Goal: Task Accomplishment & Management: Manage account settings

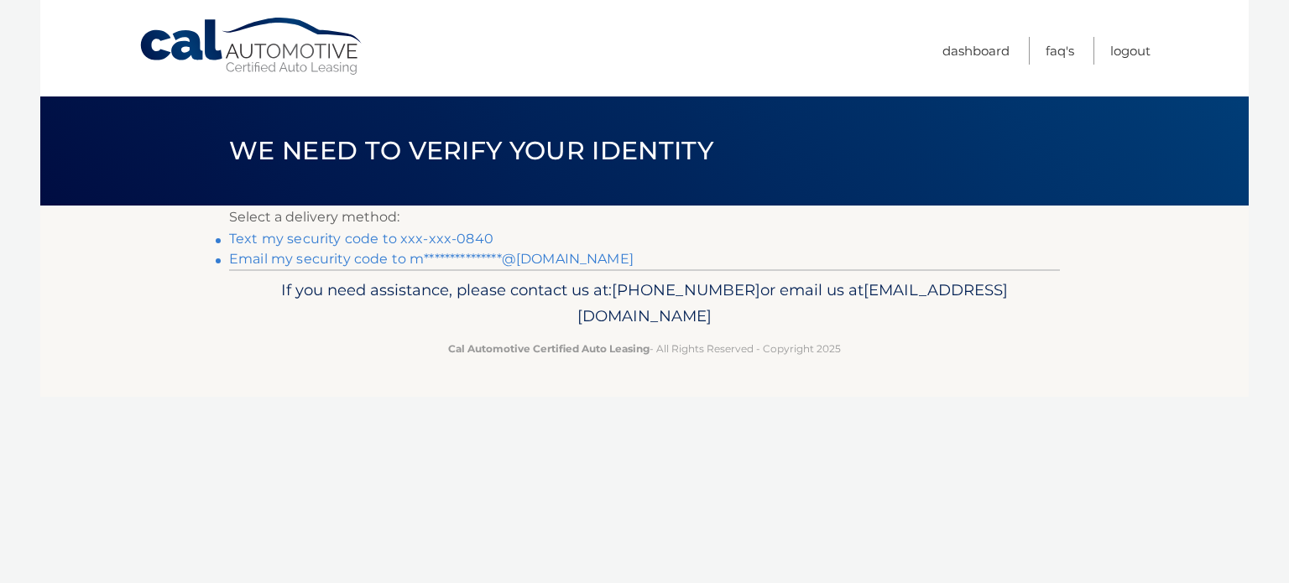
click at [315, 235] on link "Text my security code to xxx-xxx-0840" at bounding box center [361, 239] width 264 height 16
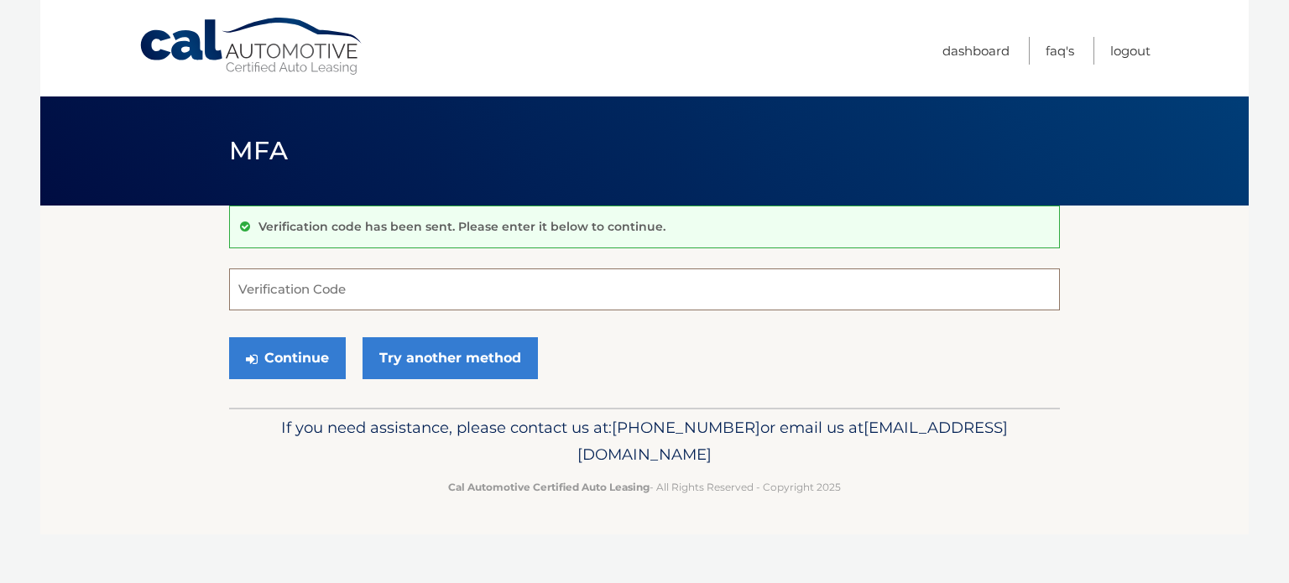
click at [302, 281] on input "Verification Code" at bounding box center [644, 290] width 831 height 42
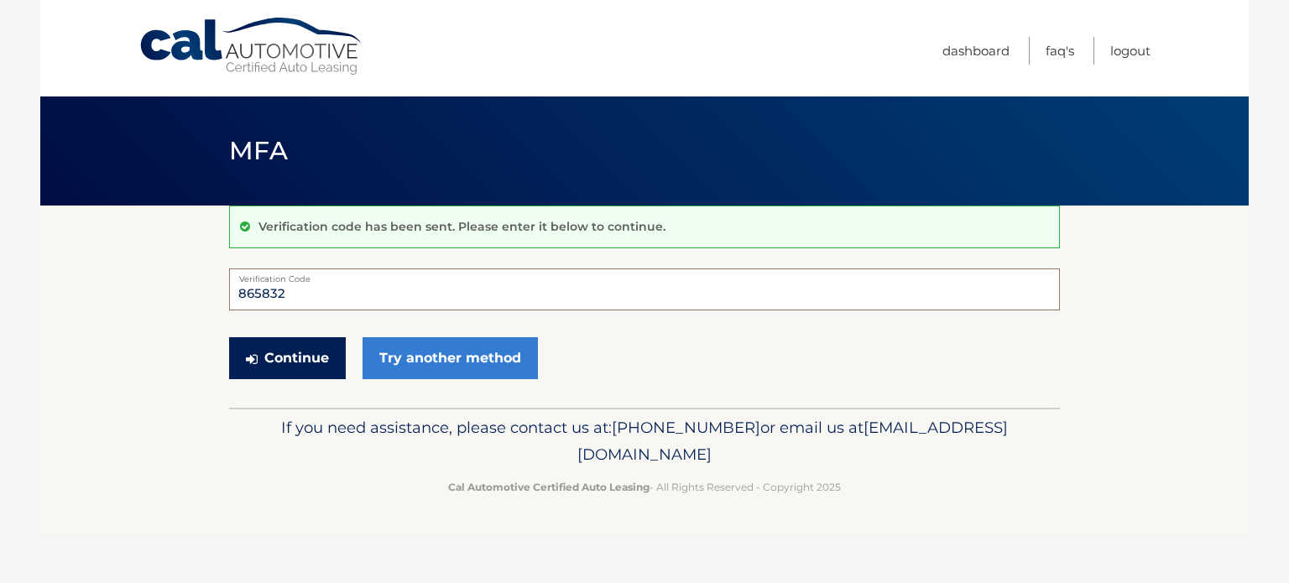
type input "865832"
click at [293, 365] on button "Continue" at bounding box center [287, 358] width 117 height 42
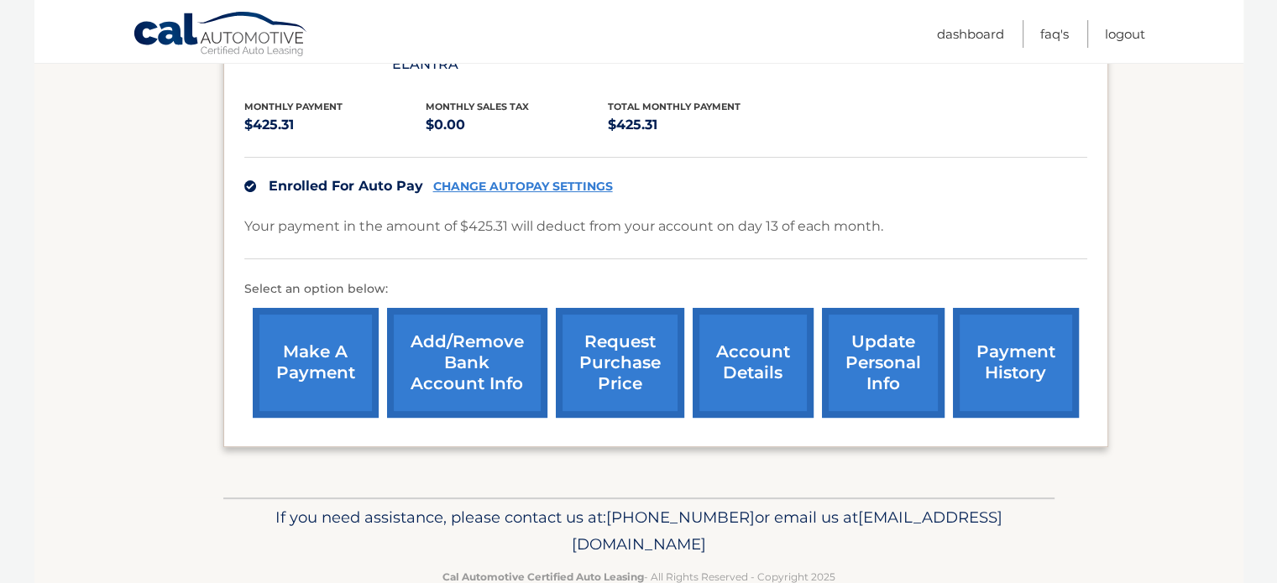
scroll to position [368, 0]
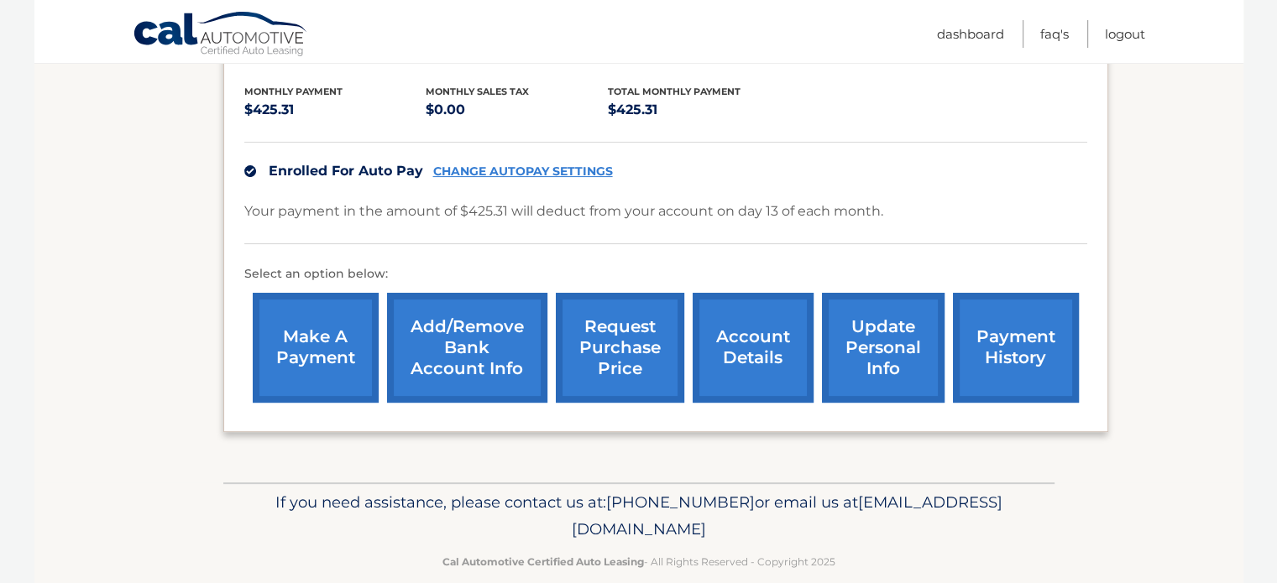
click at [1004, 308] on link "payment history" at bounding box center [1016, 348] width 126 height 110
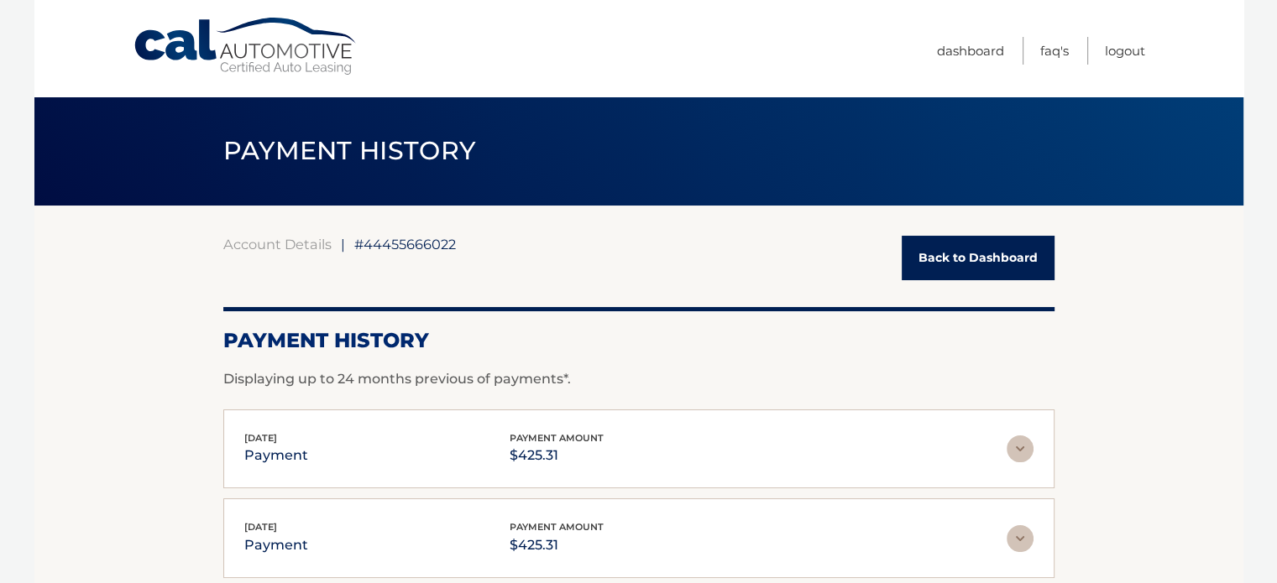
click at [1017, 442] on img at bounding box center [1019, 449] width 27 height 27
click at [1014, 446] on img at bounding box center [1019, 449] width 27 height 27
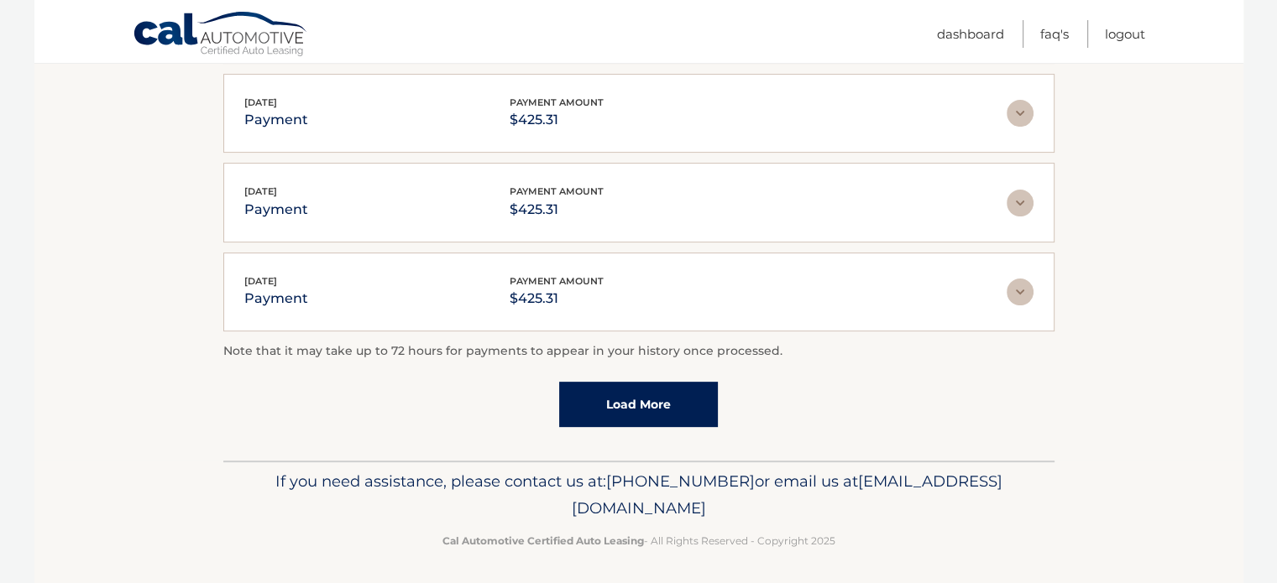
scroll to position [263, 0]
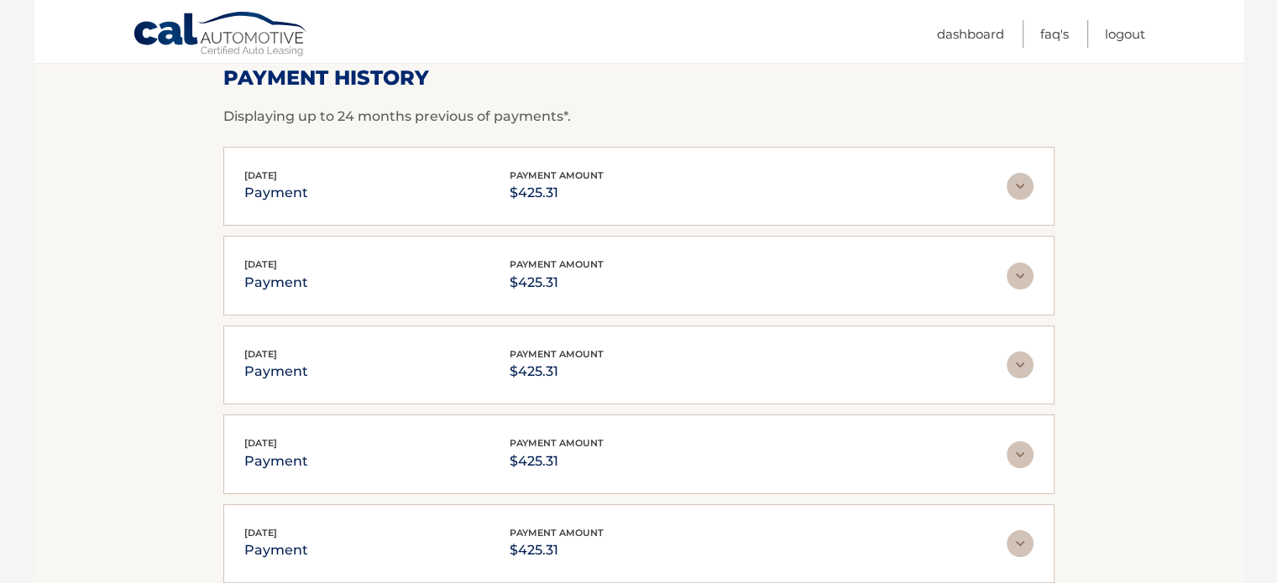
click at [1022, 187] on img at bounding box center [1019, 186] width 27 height 27
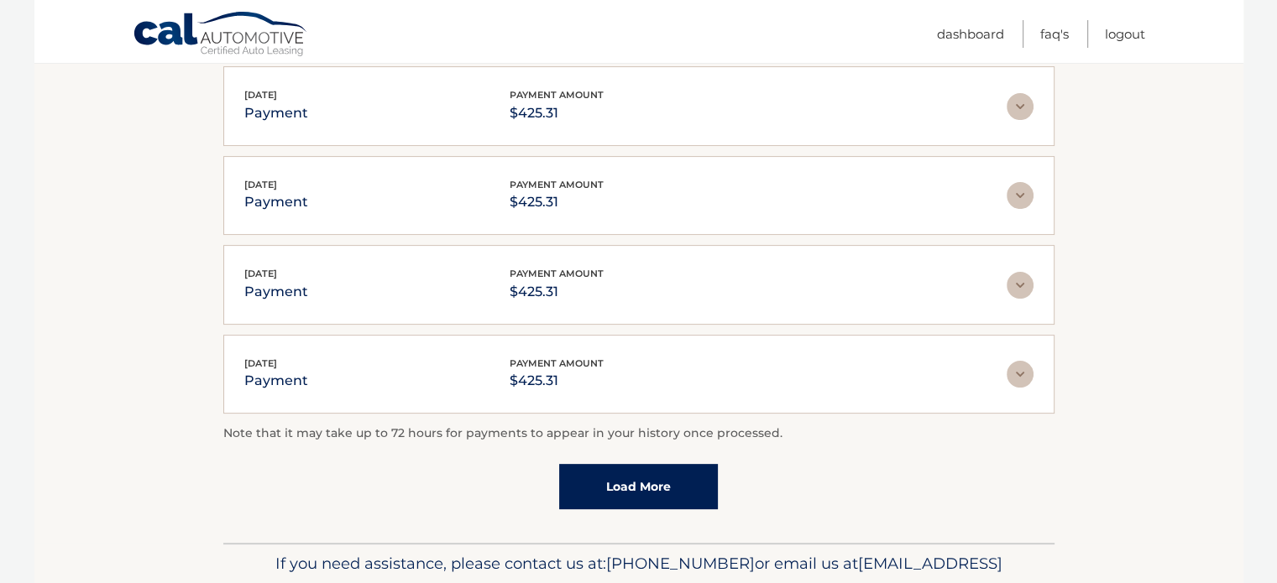
scroll to position [336, 0]
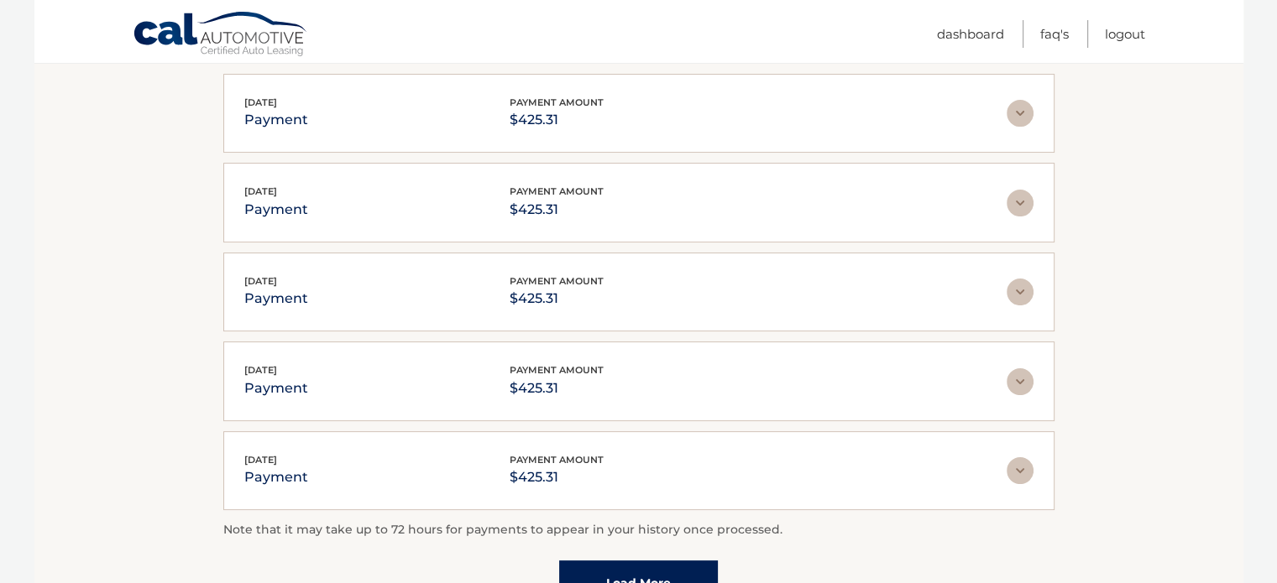
click at [504, 105] on div "Aug 13, 2025 payment payment amount $425.31" at bounding box center [625, 114] width 762 height 38
click at [1022, 118] on img at bounding box center [1019, 113] width 27 height 27
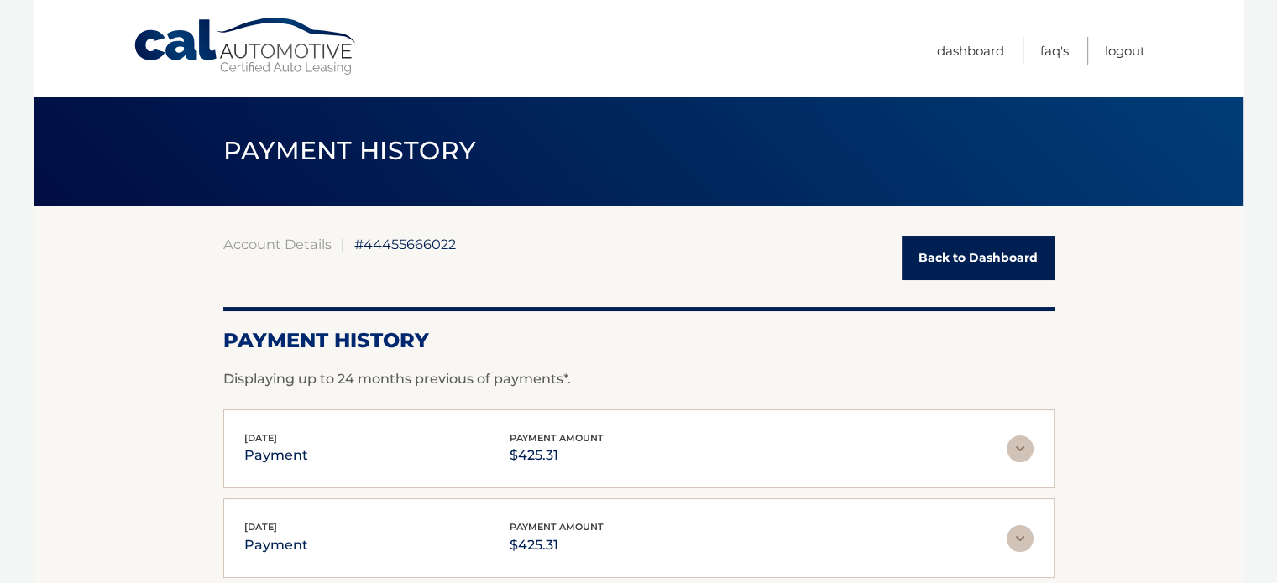
click at [287, 423] on div "Aug 13, 2025 payment payment amount $425.31 Late Charges $0.00 Miscelleneous Ch…" at bounding box center [638, 450] width 831 height 80
click at [977, 261] on link "Back to Dashboard" at bounding box center [977, 258] width 153 height 44
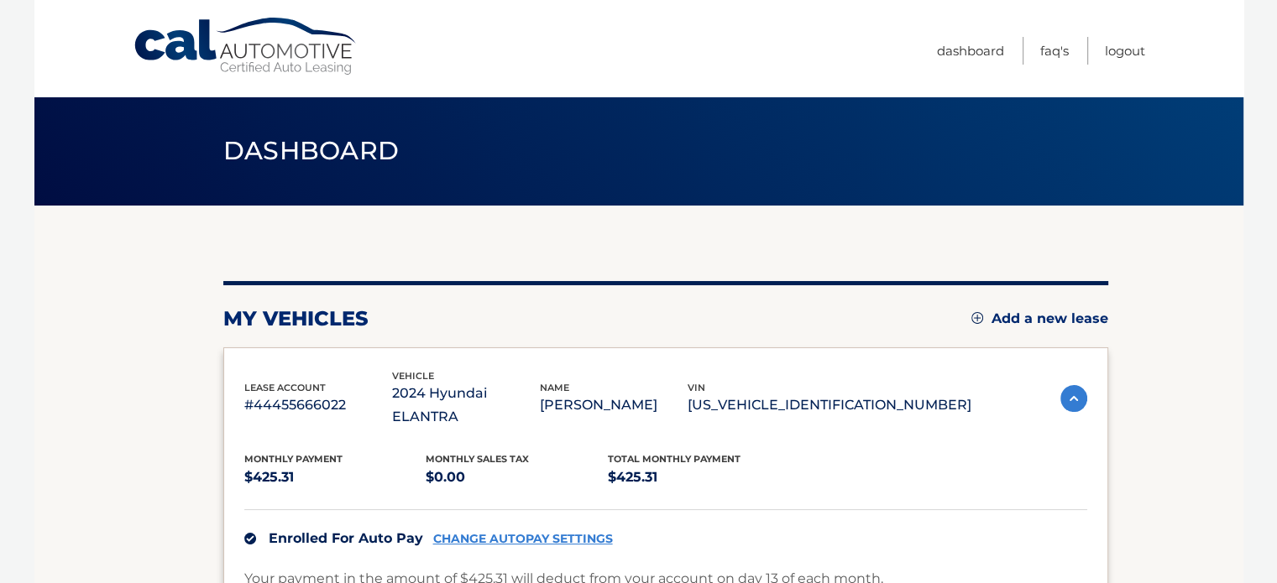
scroll to position [368, 0]
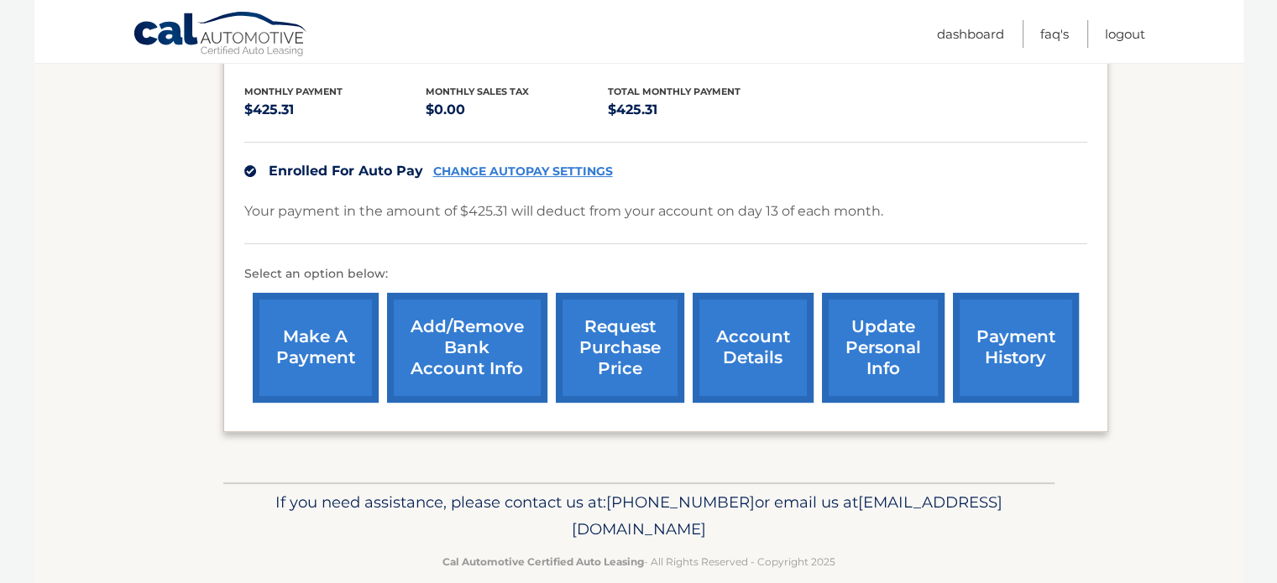
click at [1012, 308] on link "payment history" at bounding box center [1016, 348] width 126 height 110
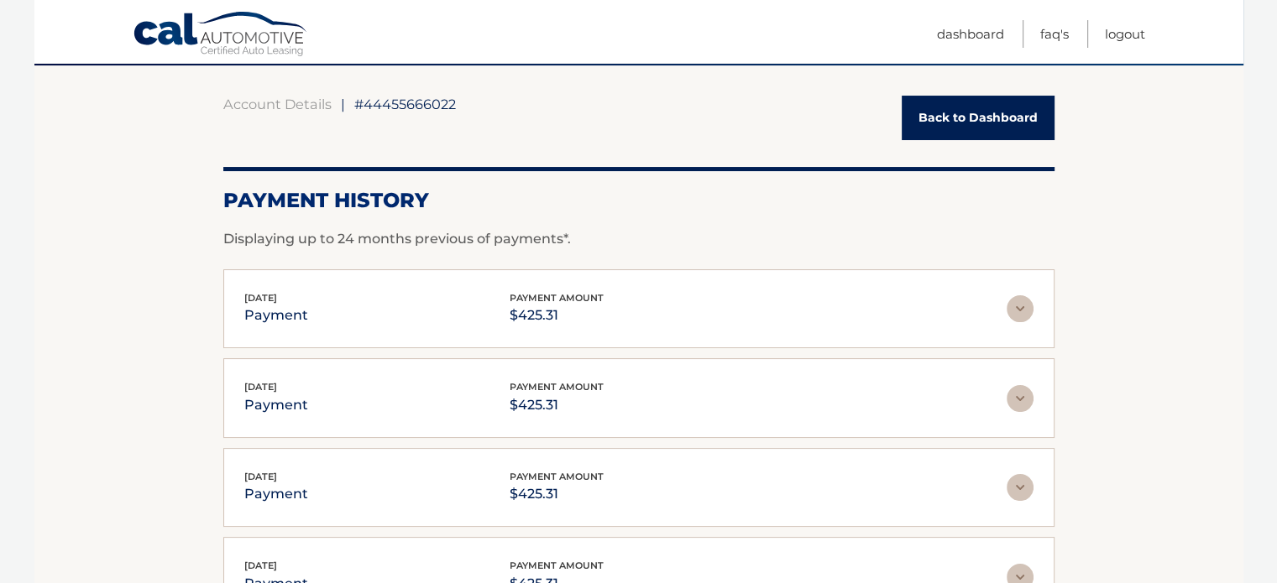
scroll to position [168, 0]
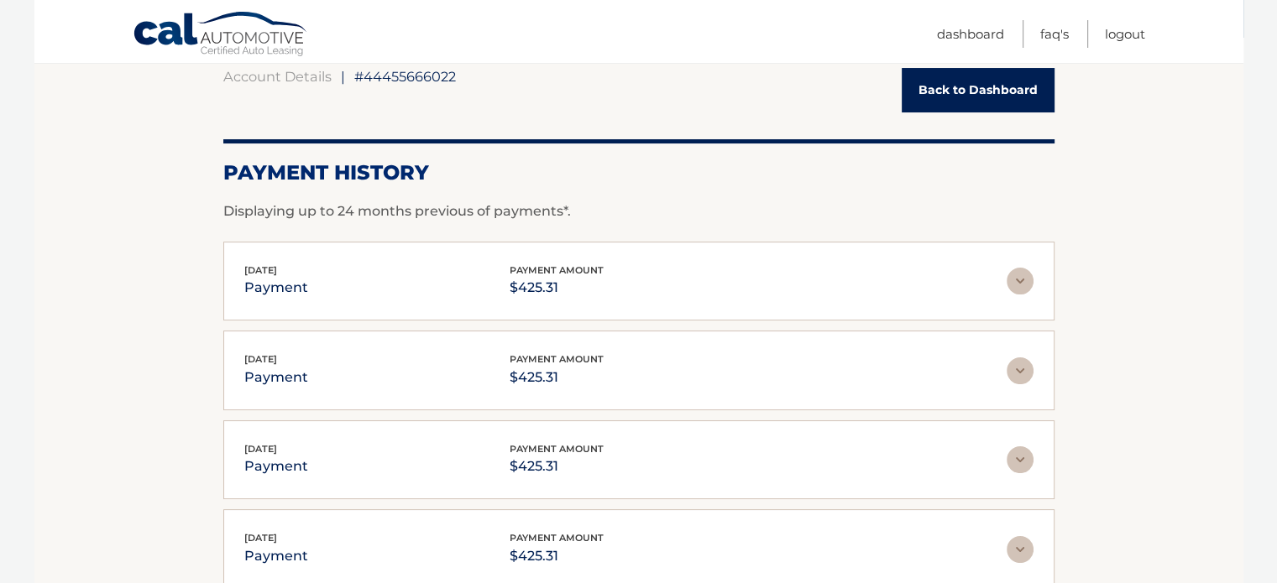
click at [1021, 363] on img at bounding box center [1019, 371] width 27 height 27
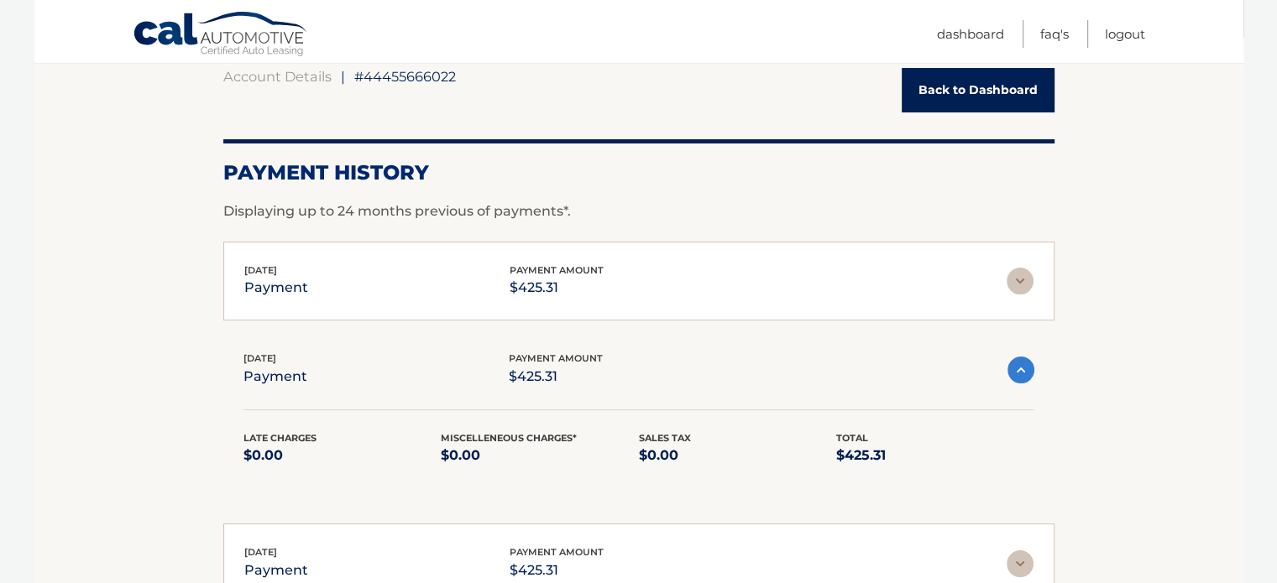
click at [1021, 363] on img at bounding box center [1020, 370] width 27 height 27
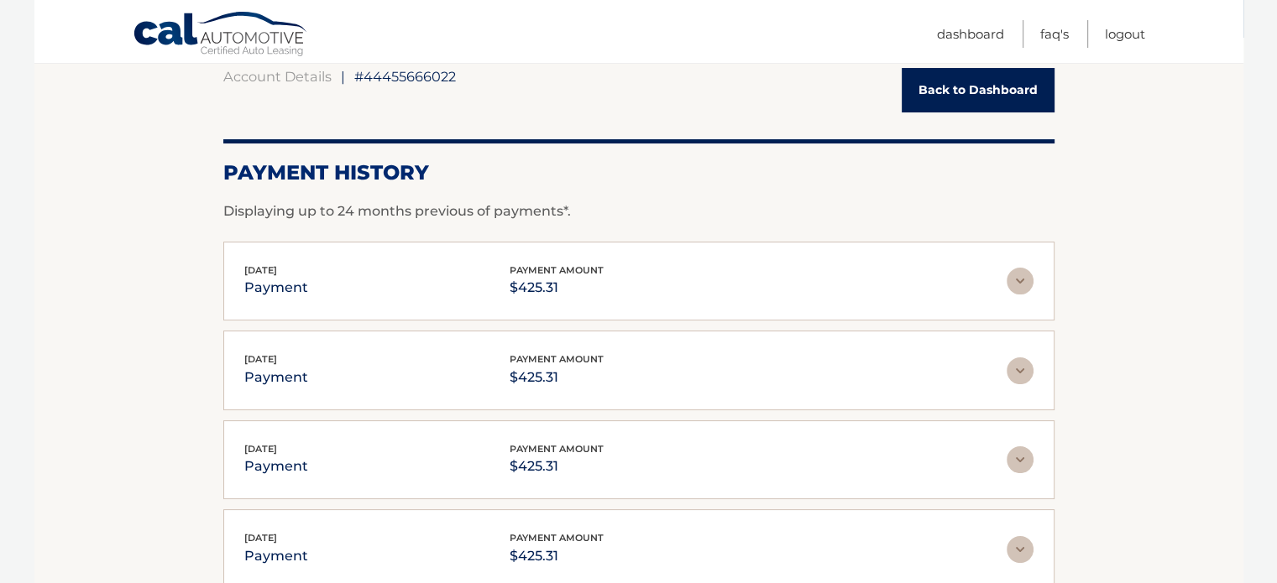
click at [1024, 278] on img at bounding box center [1019, 281] width 27 height 27
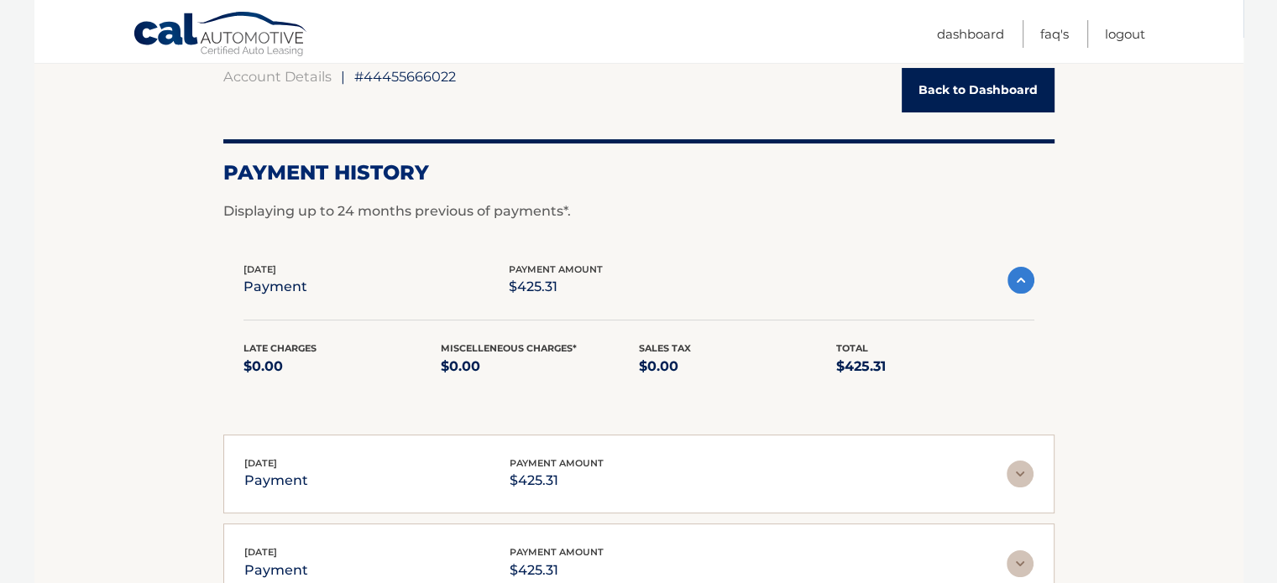
click at [1021, 274] on img at bounding box center [1020, 280] width 27 height 27
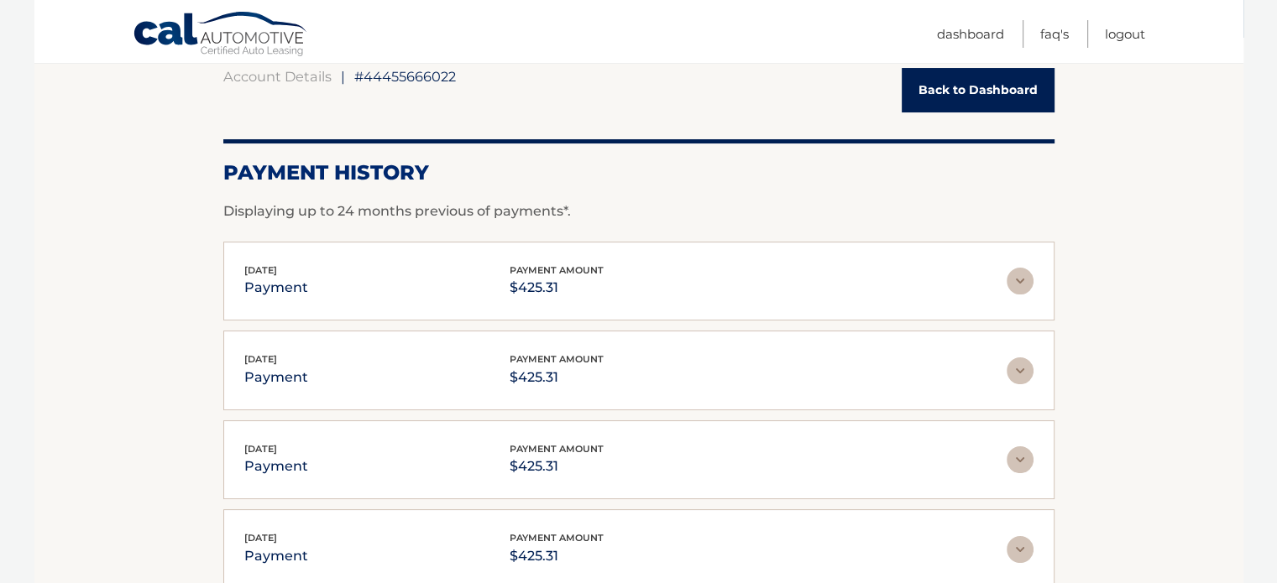
click at [959, 98] on link "Back to Dashboard" at bounding box center [977, 90] width 153 height 44
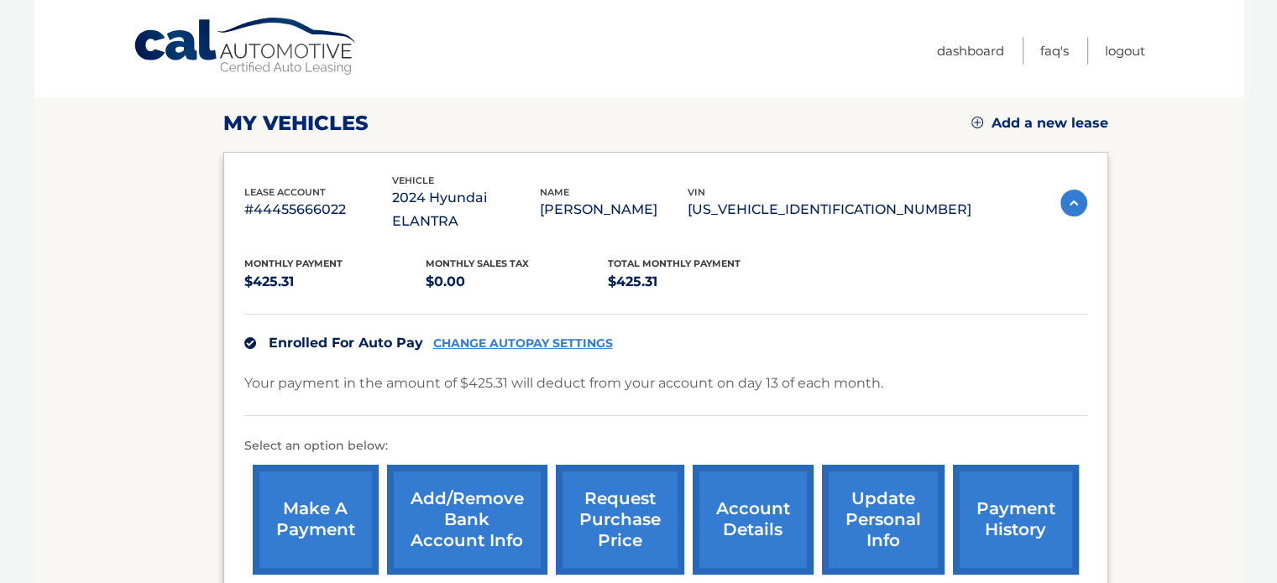
scroll to position [368, 0]
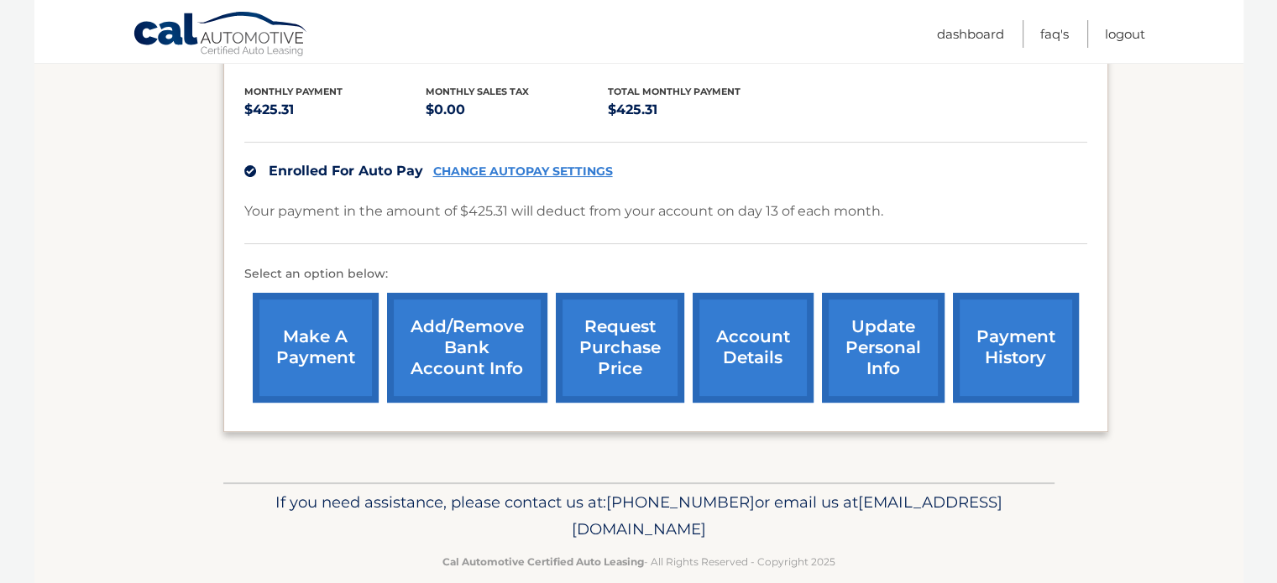
click at [744, 316] on link "account details" at bounding box center [752, 348] width 121 height 110
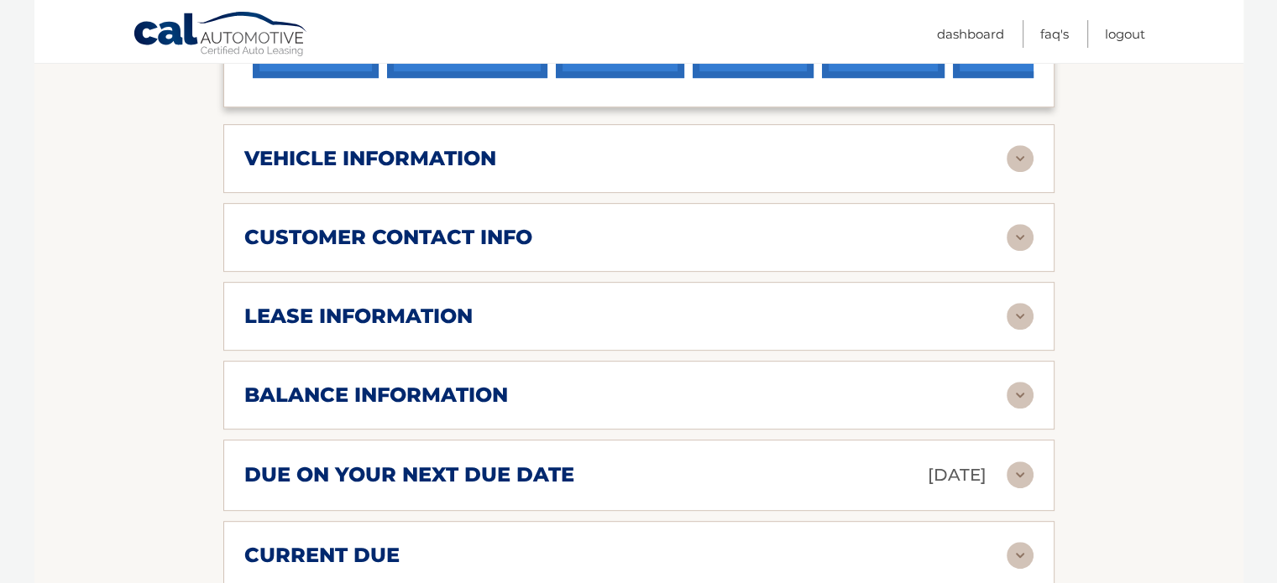
scroll to position [755, 0]
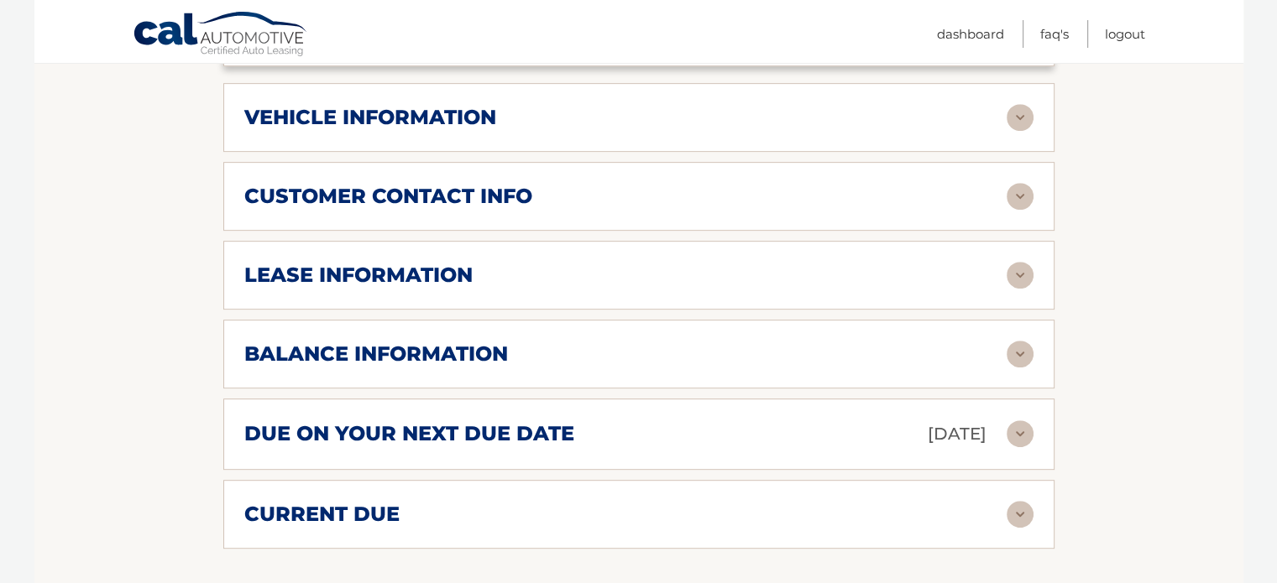
click at [1010, 501] on img at bounding box center [1019, 514] width 27 height 27
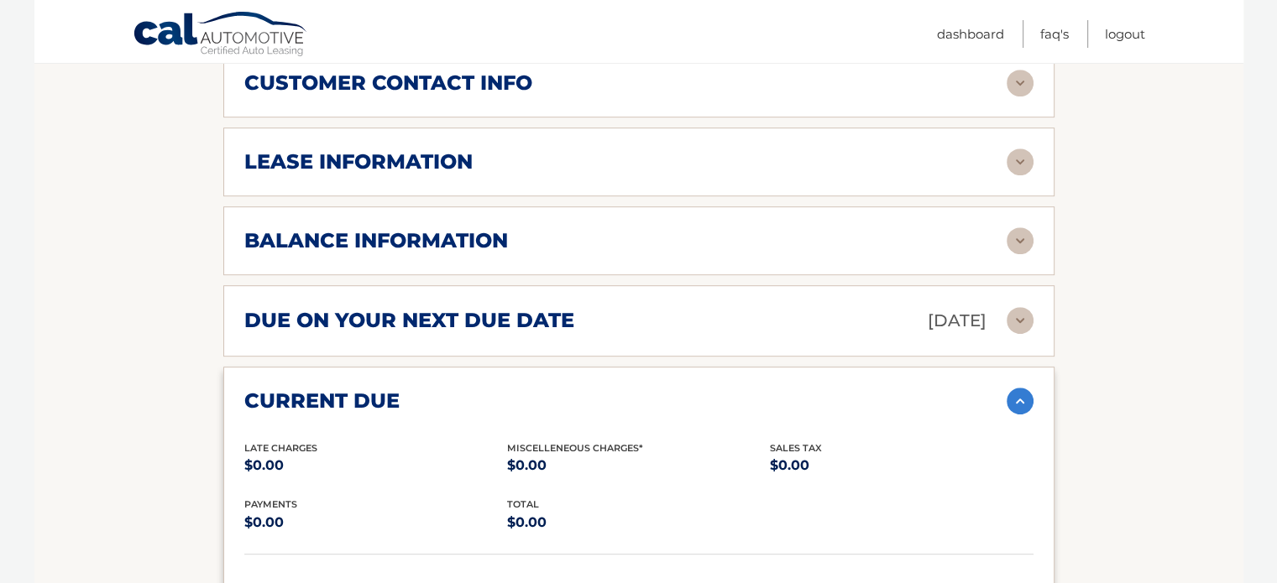
scroll to position [1007, 0]
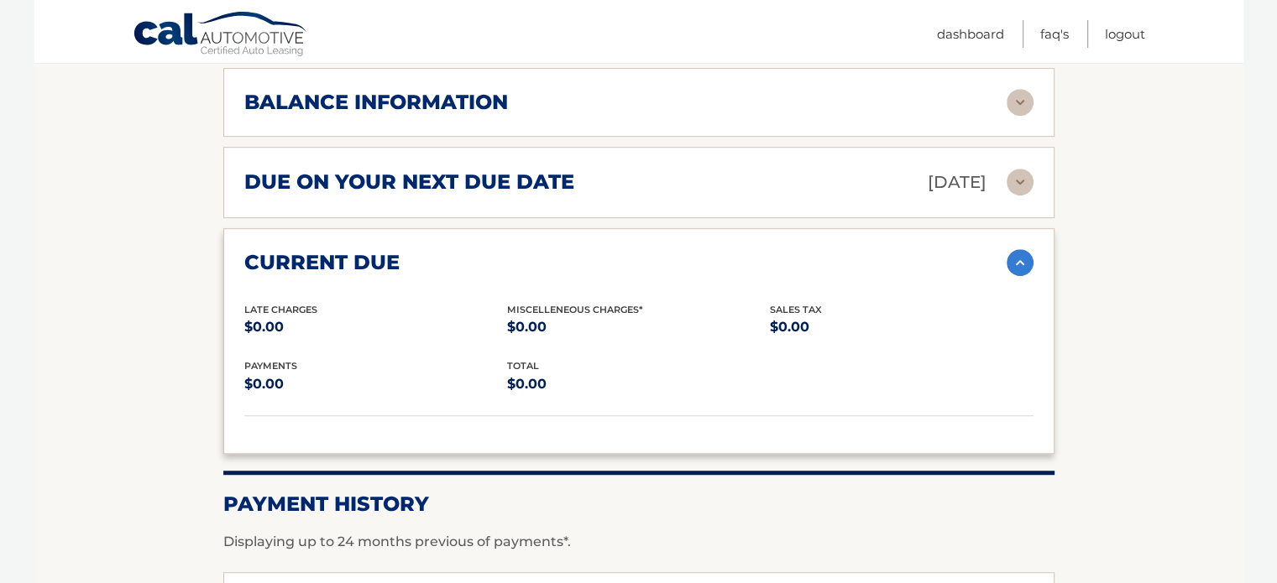
click at [1015, 249] on img at bounding box center [1019, 262] width 27 height 27
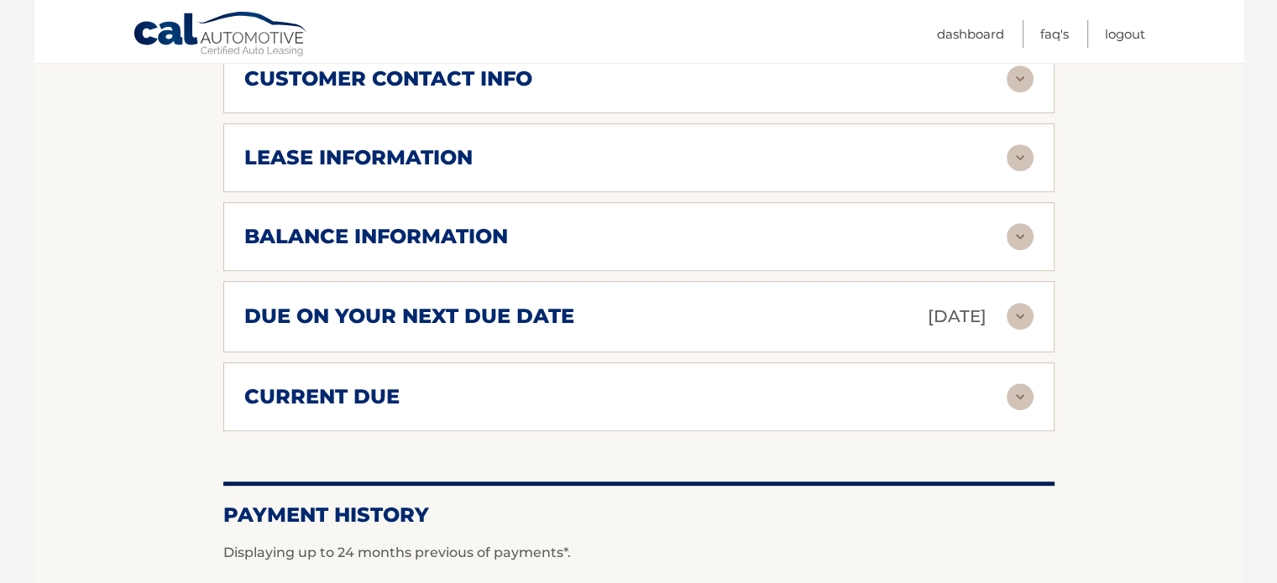
scroll to position [844, 0]
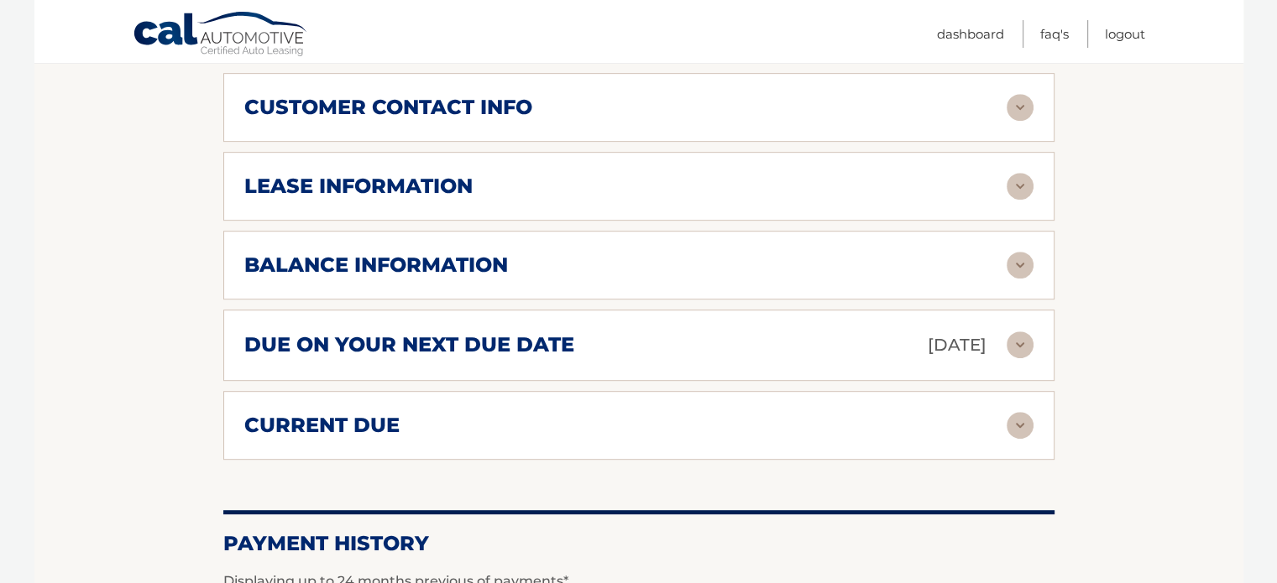
click at [1014, 332] on img at bounding box center [1019, 345] width 27 height 27
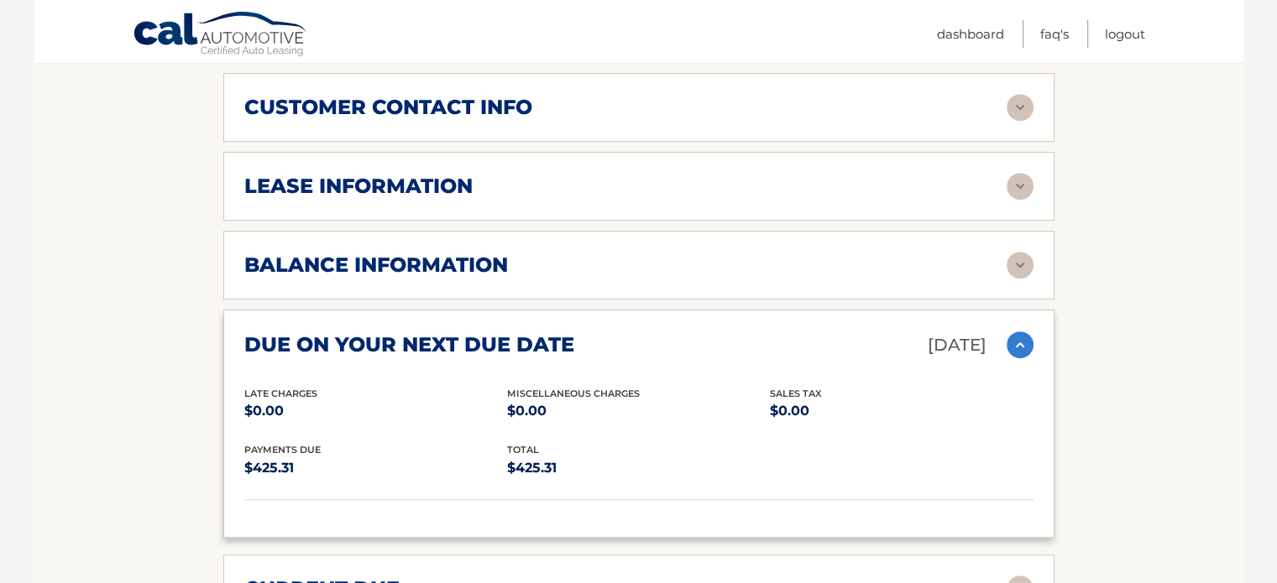
click at [1020, 332] on img at bounding box center [1019, 345] width 27 height 27
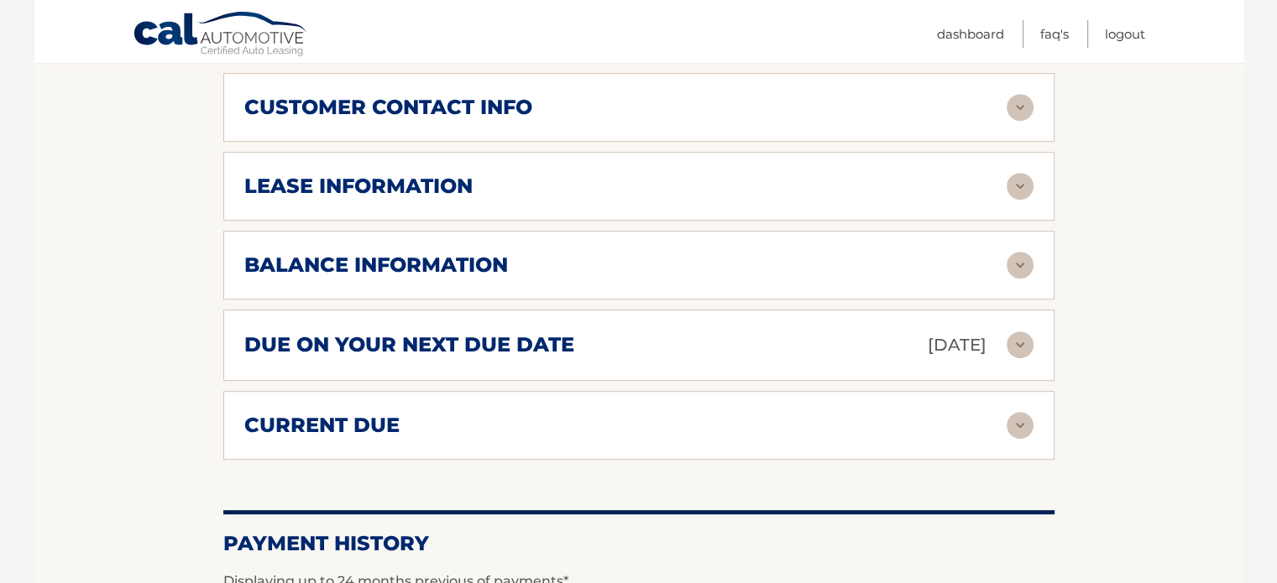
click at [1020, 252] on img at bounding box center [1019, 265] width 27 height 27
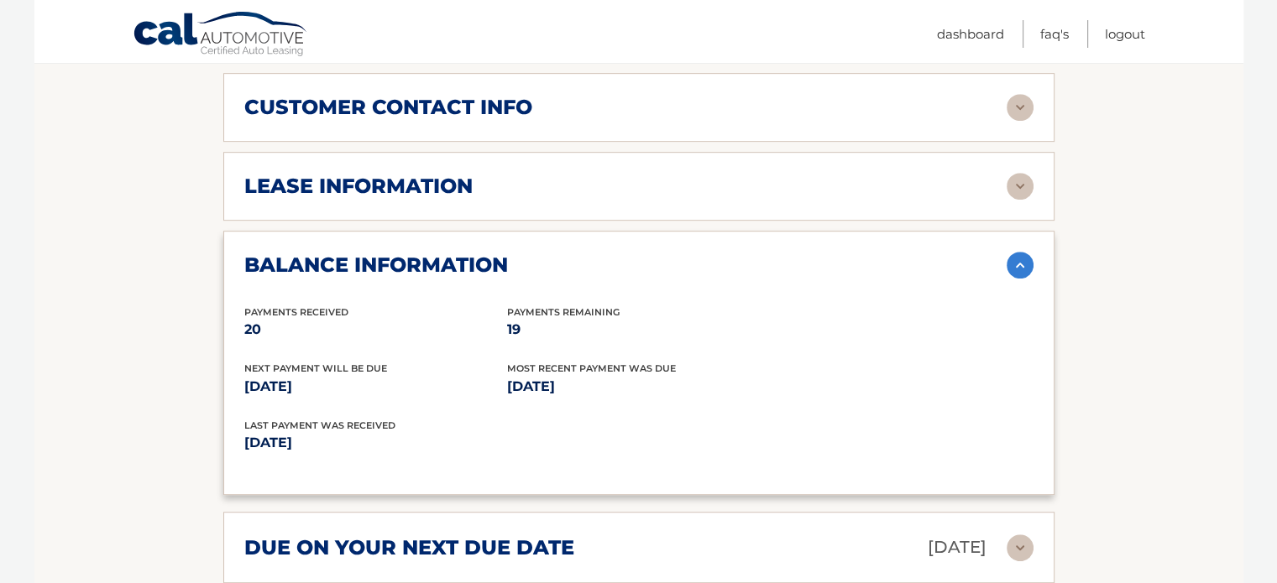
click at [1019, 252] on img at bounding box center [1019, 265] width 27 height 27
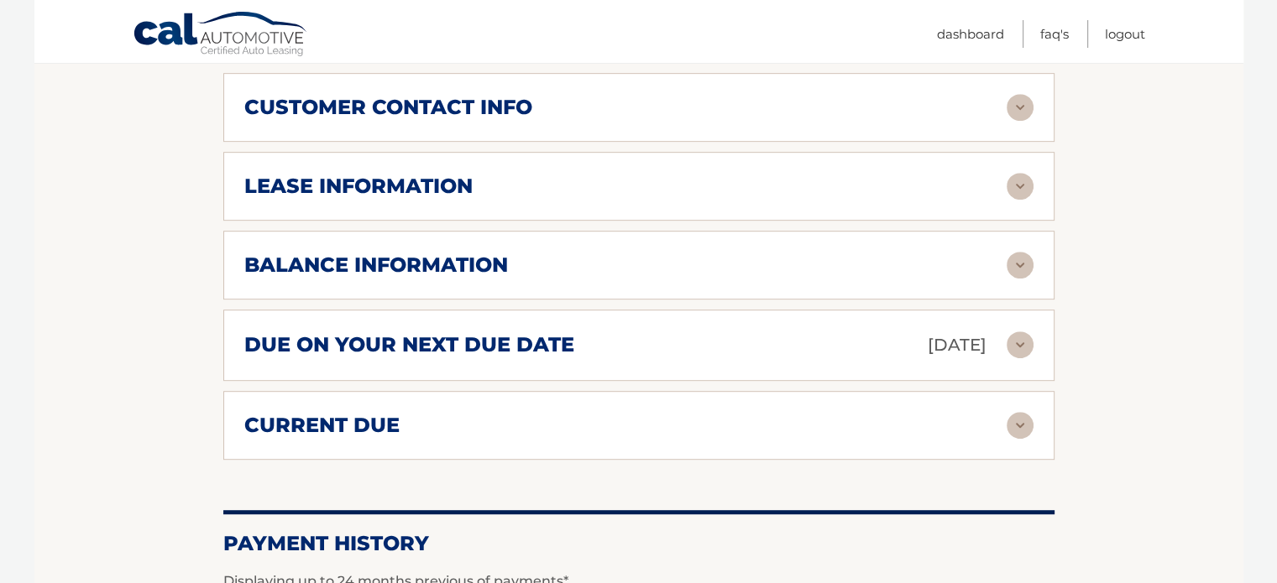
click at [1020, 252] on img at bounding box center [1019, 265] width 27 height 27
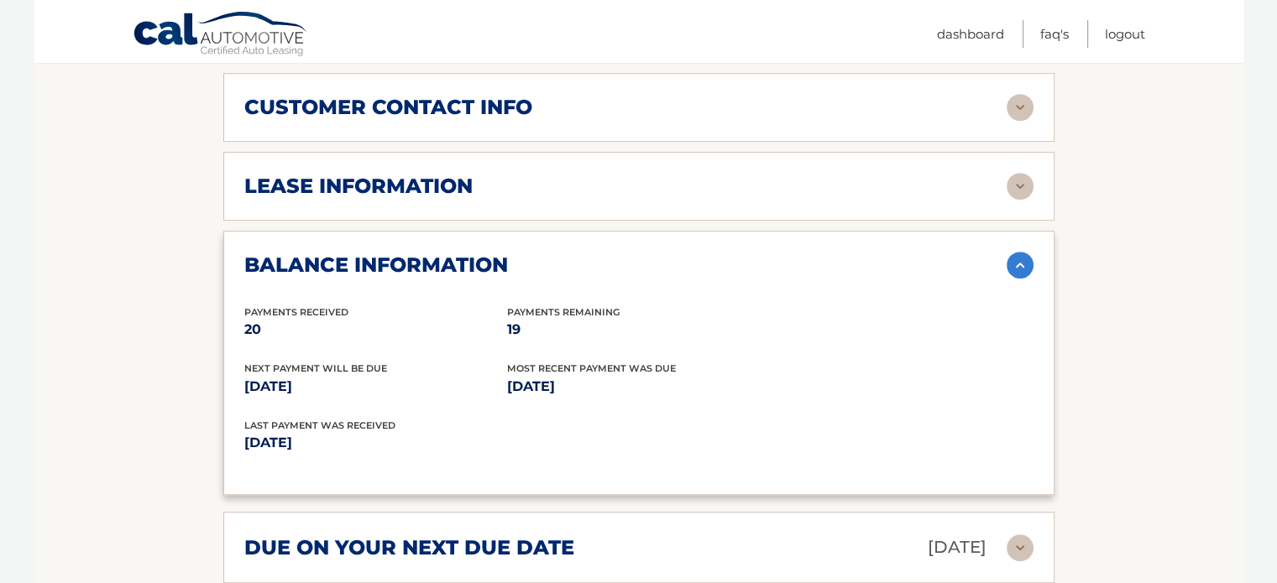
click at [1020, 252] on img at bounding box center [1019, 265] width 27 height 27
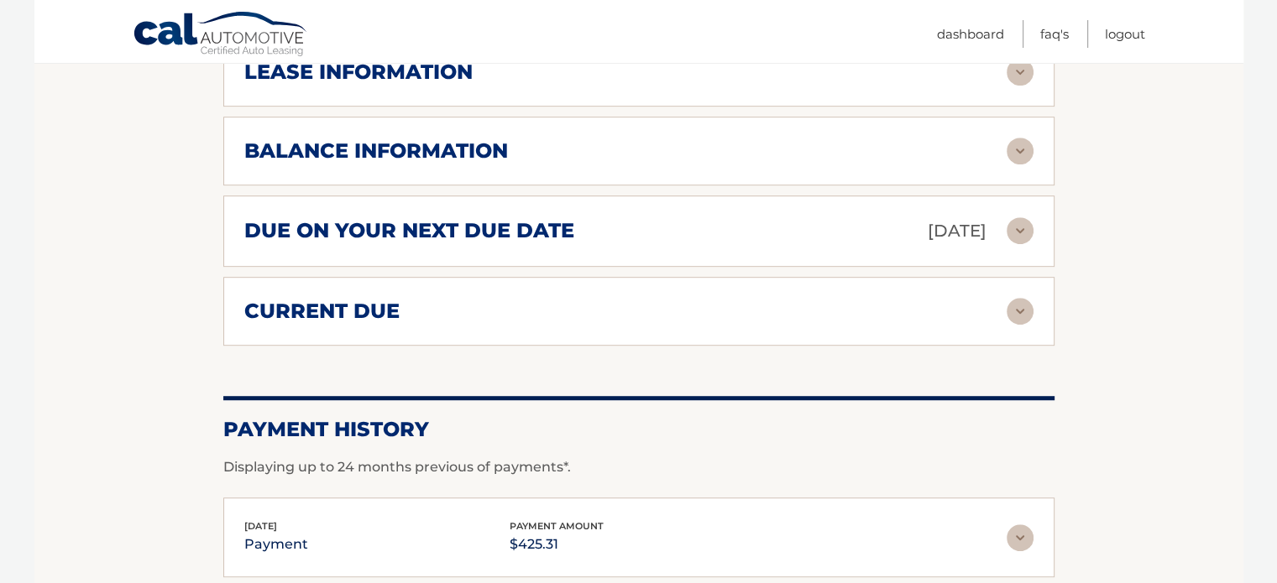
scroll to position [1012, 0]
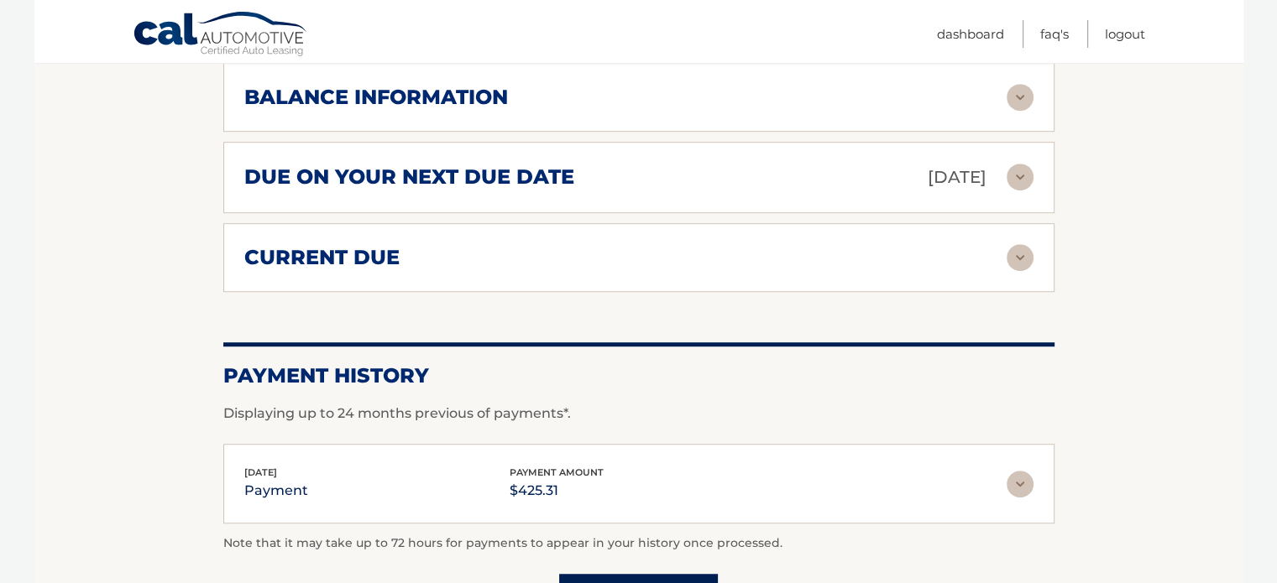
click at [1023, 244] on img at bounding box center [1019, 257] width 27 height 27
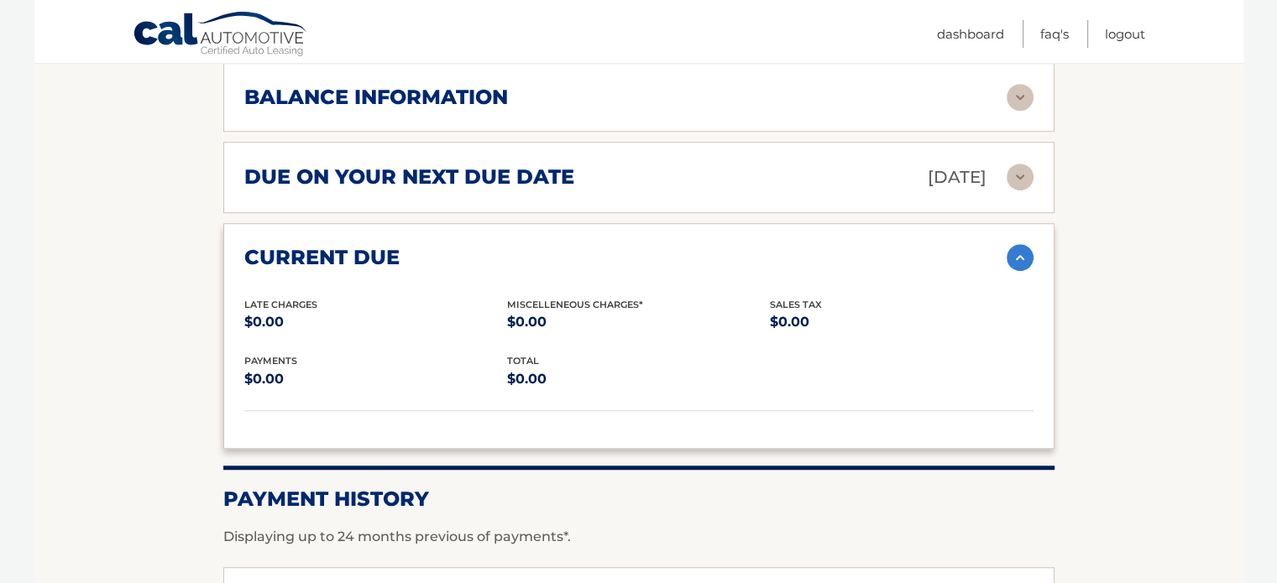
click at [1024, 244] on img at bounding box center [1019, 257] width 27 height 27
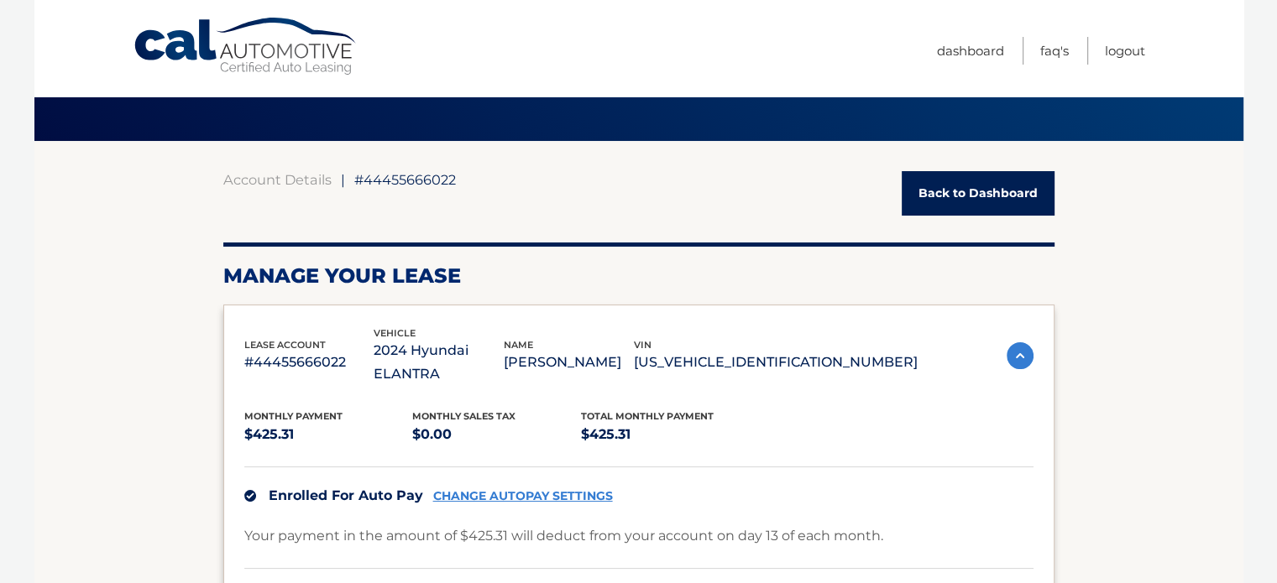
scroll to position [0, 0]
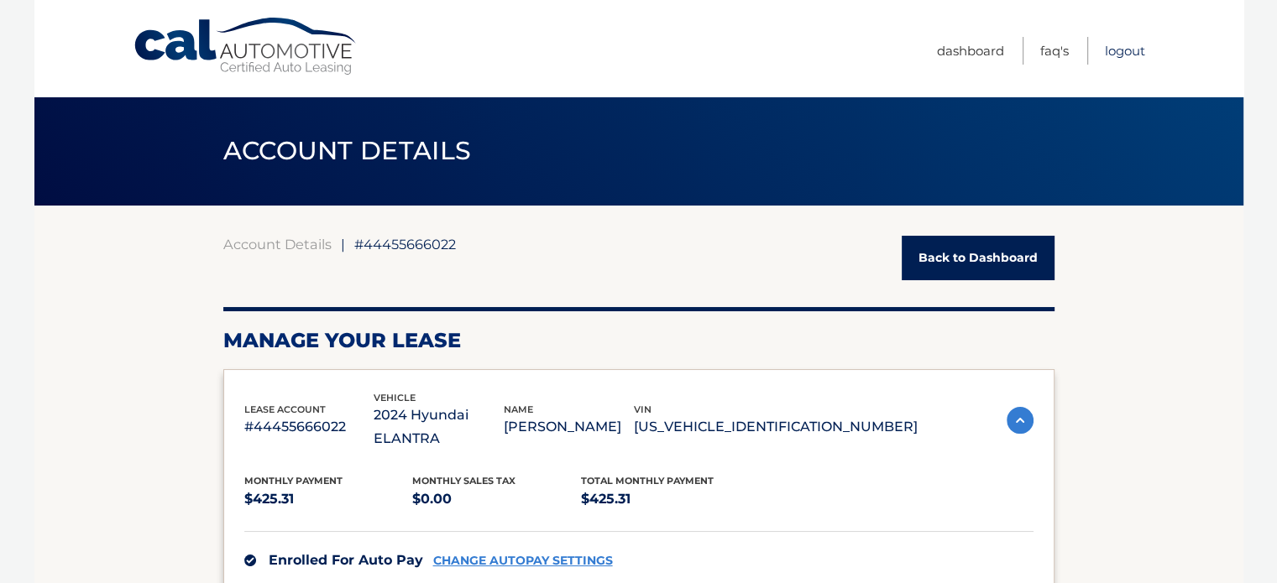
click at [1110, 44] on link "Logout" at bounding box center [1125, 51] width 40 height 28
